Goal: Find specific page/section: Find specific page/section

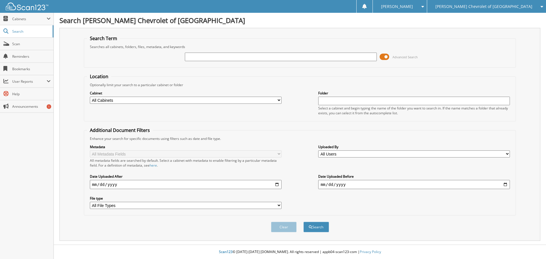
click at [243, 54] on input "text" at bounding box center [281, 57] width 192 height 9
click at [205, 52] on div at bounding box center [281, 57] width 192 height 10
click at [207, 56] on input "text" at bounding box center [281, 57] width 192 height 9
type input "3p2766a"
click at [303, 222] on button "Search" at bounding box center [316, 227] width 26 height 11
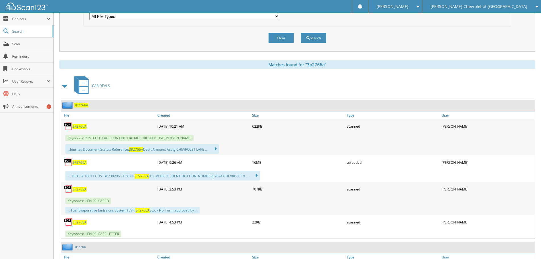
scroll to position [199, 0]
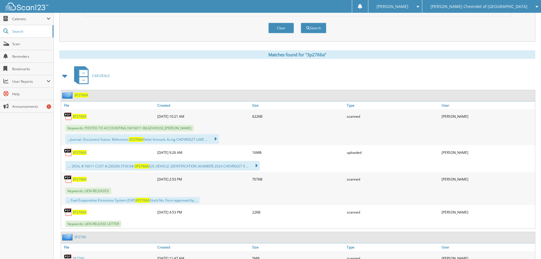
click at [80, 117] on span "3P2766A" at bounding box center [79, 116] width 14 height 5
click at [82, 154] on span "3P2766A" at bounding box center [79, 152] width 14 height 5
